Goal: Task Accomplishment & Management: Manage account settings

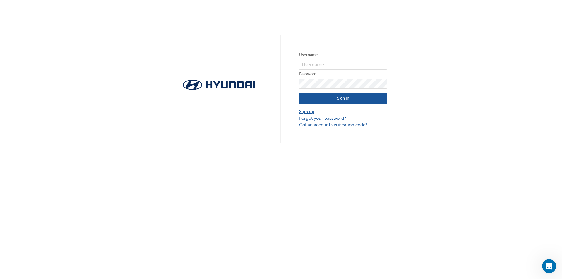
click at [309, 111] on link "Sign up" at bounding box center [343, 111] width 88 height 7
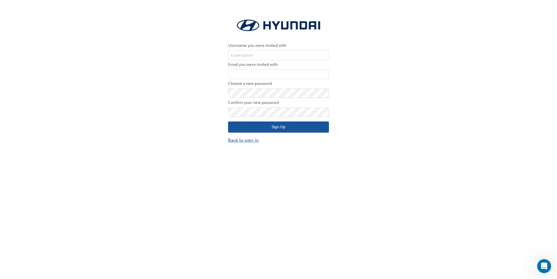
click at [245, 140] on link "Back to sign-in" at bounding box center [278, 140] width 101 height 7
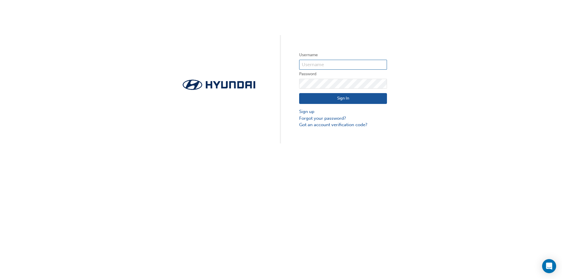
click at [338, 62] on input "text" at bounding box center [343, 65] width 88 height 10
type input "[EMAIL_ADDRESS][DOMAIN_NAME]"
click at [348, 98] on button "Sign In" at bounding box center [343, 98] width 88 height 11
